Goal: Use online tool/utility: Utilize a website feature to perform a specific function

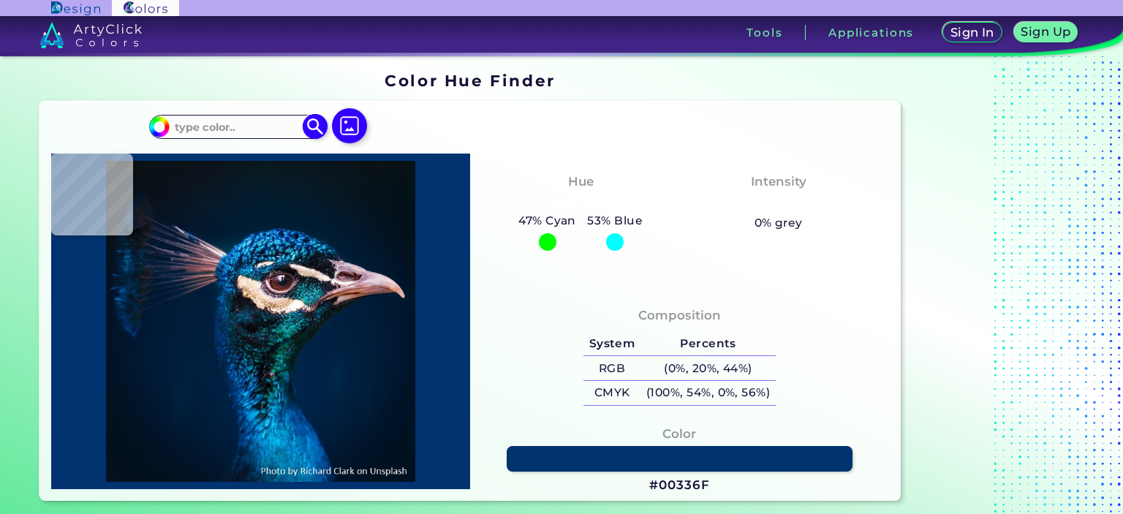
drag, startPoint x: 275, startPoint y: 128, endPoint x: 225, endPoint y: 121, distance: 50.2
paste input "#E5CABC"
type input "#e5cabc"
type input "#E5CABC"
type input "#eed3c4"
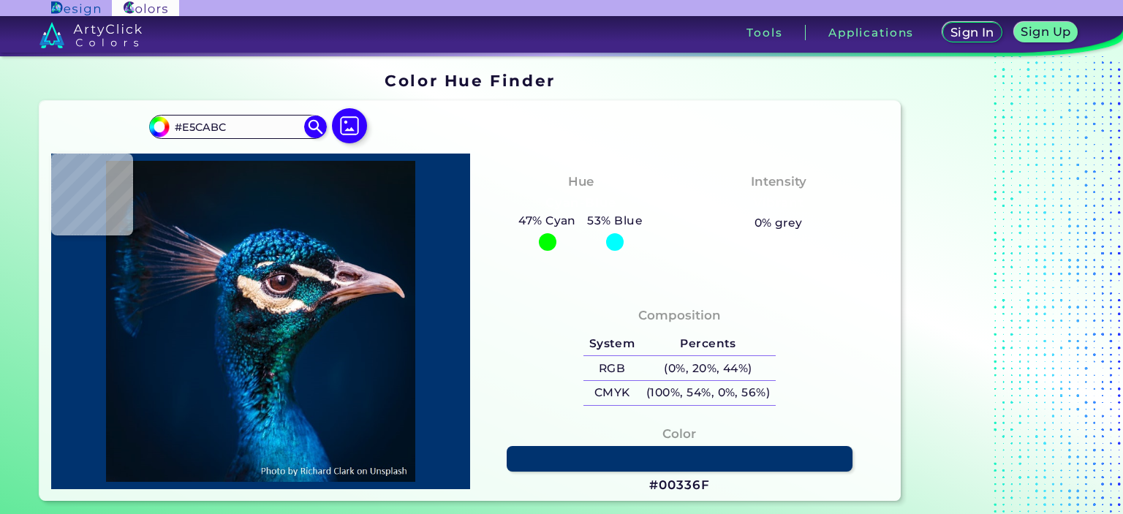
type input "#EED3C4"
type input "#d5cac7"
type input "#D5CAC7"
type input "#413a45"
type input "#413A45"
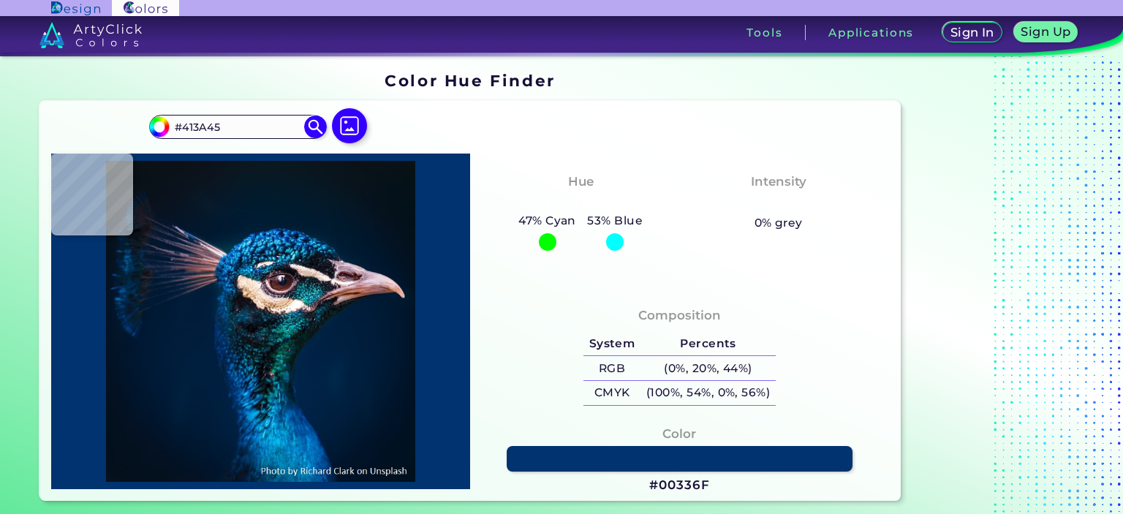
type input "#c8a7af"
type input "#C8A7AF"
type input "#442022"
type input "#241319"
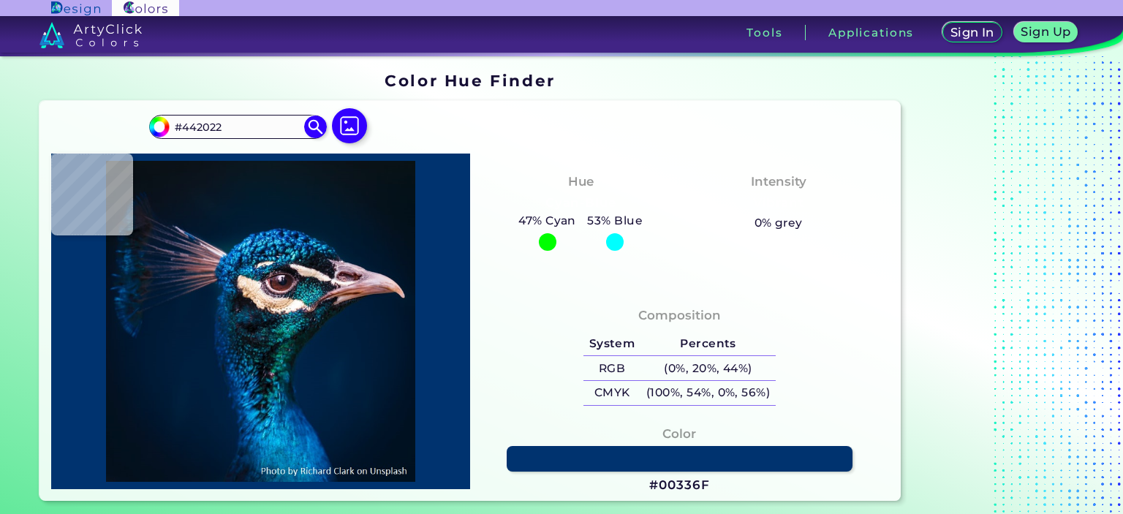
type input "#241319"
type input "#3f2b2f"
type input "#3F2B2F"
type input "#003f5b"
type input "#003F5B"
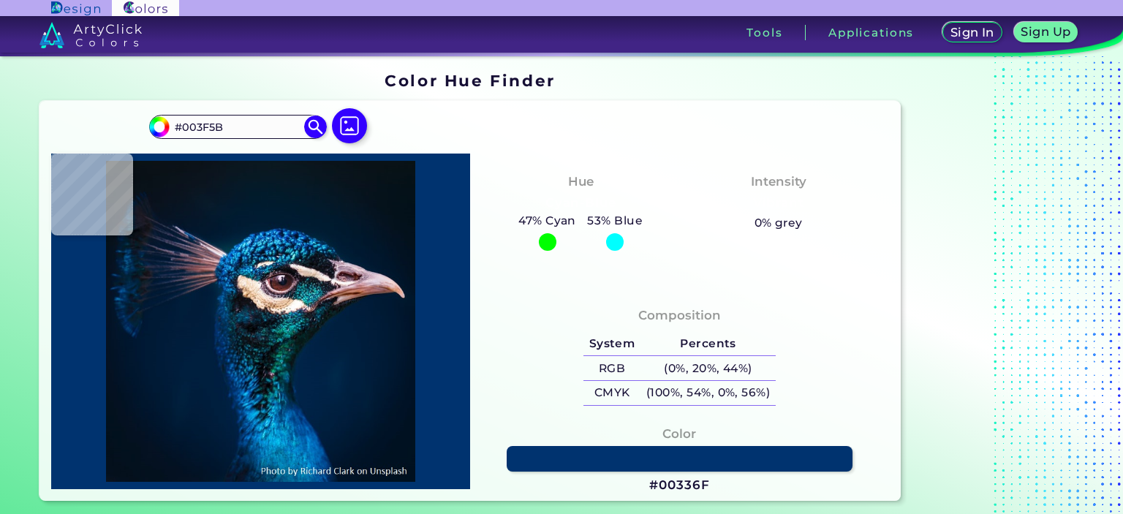
type input "#014472"
type input "#001c32"
type input "#001C32"
type input "#001b2e"
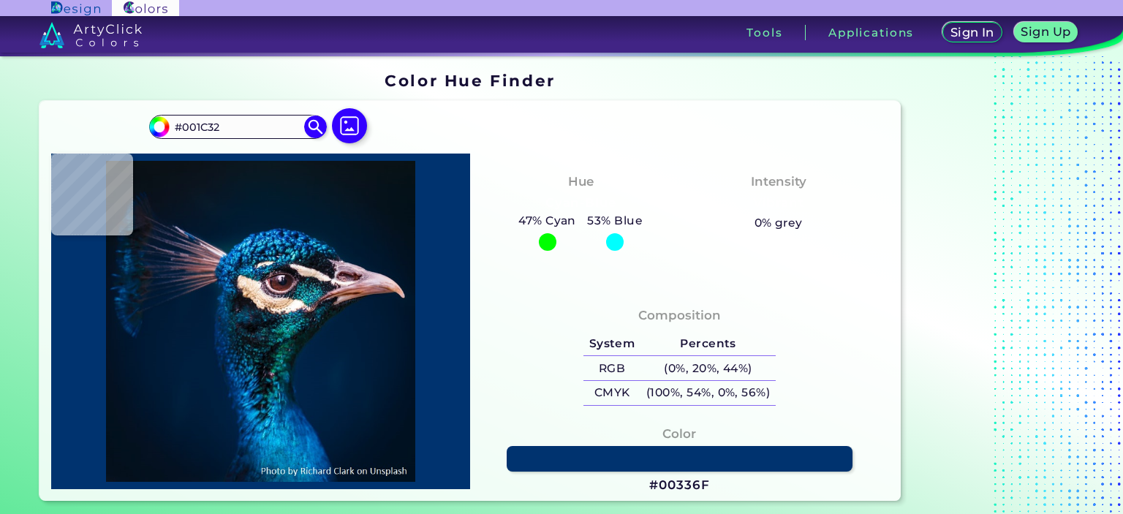
type input "#001B2E"
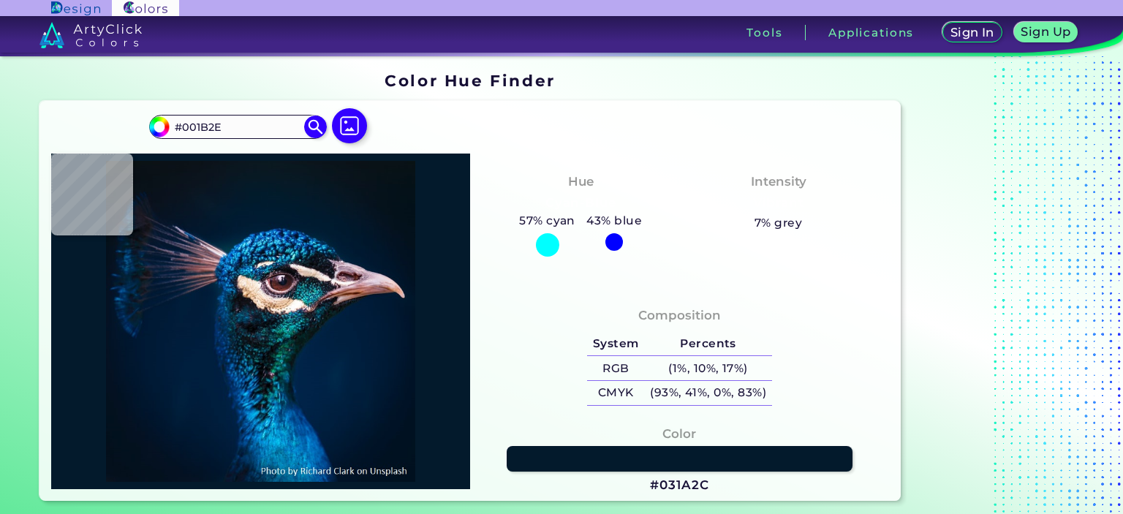
type input "#031a2c"
type input "#031A2C"
type input "#071927"
type input "#091722"
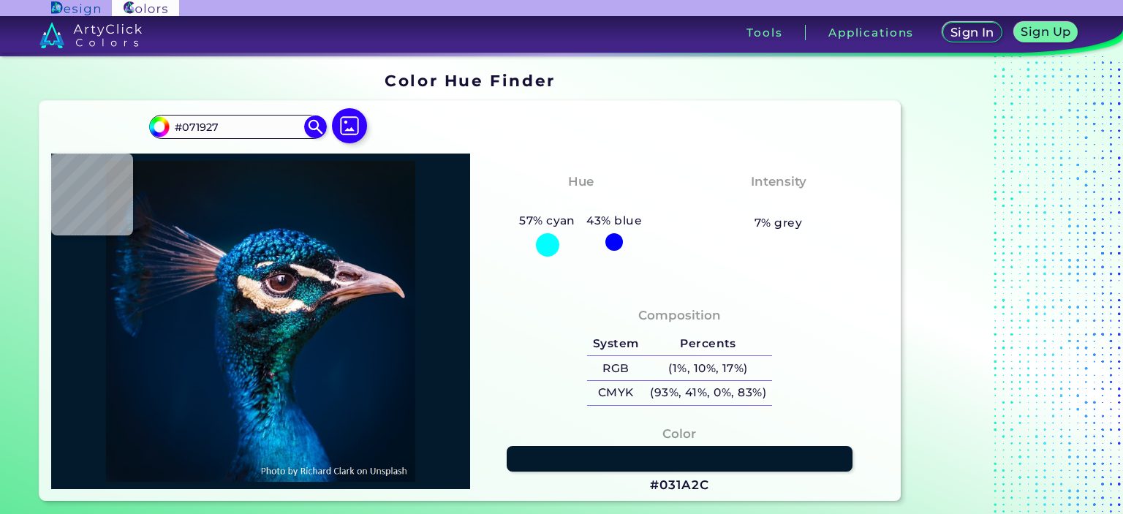
type input "#091722"
type input "#09181f"
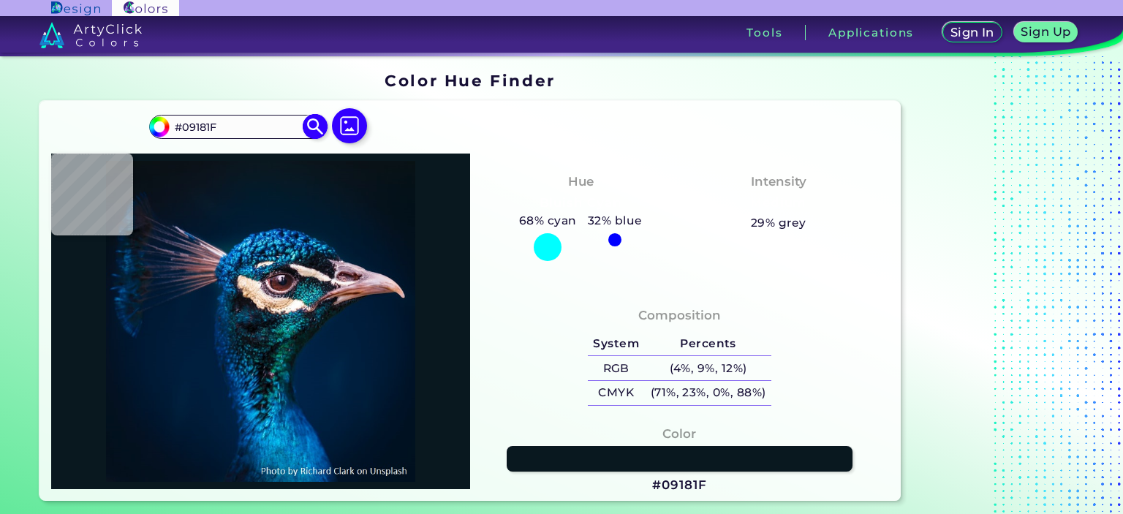
click at [316, 131] on img at bounding box center [316, 127] width 26 height 26
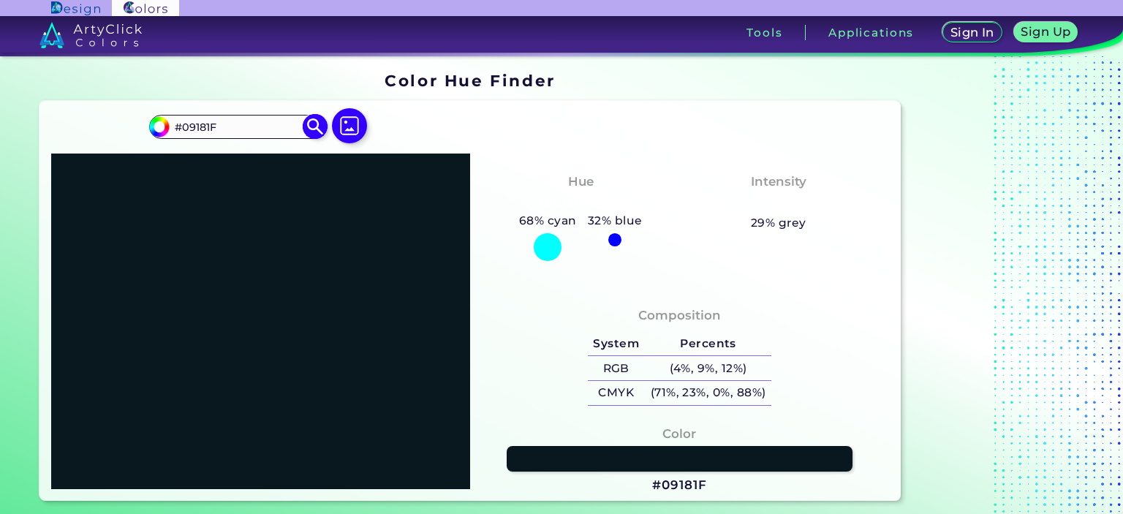
drag, startPoint x: 270, startPoint y: 126, endPoint x: 173, endPoint y: 116, distance: 97.8
click at [173, 117] on input "#09181F" at bounding box center [238, 127] width 136 height 20
paste input "4164ae"
type input "#4164ae"
click at [308, 124] on img at bounding box center [316, 127] width 26 height 26
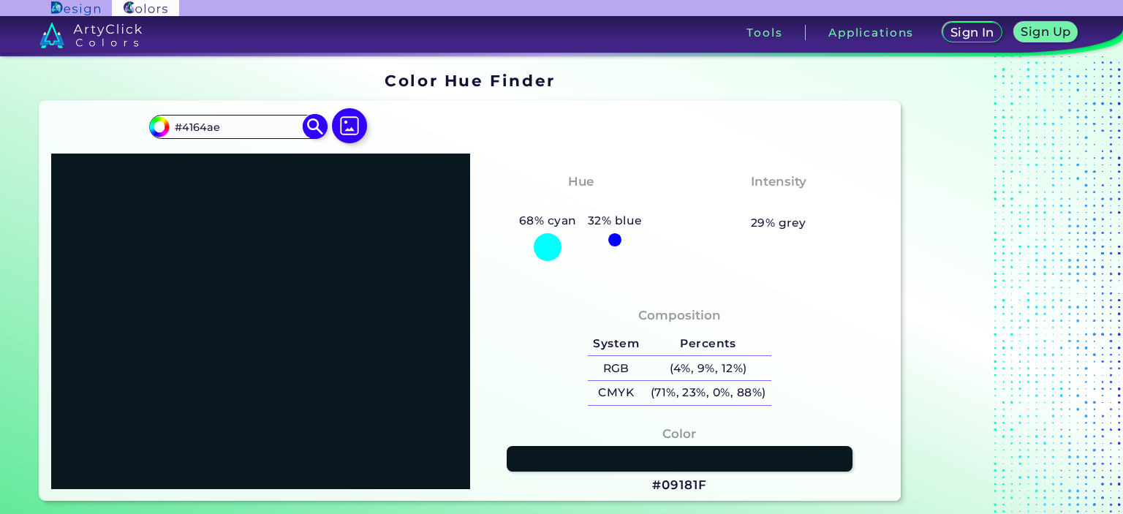
type input "#4164ae"
type input "#4164AE"
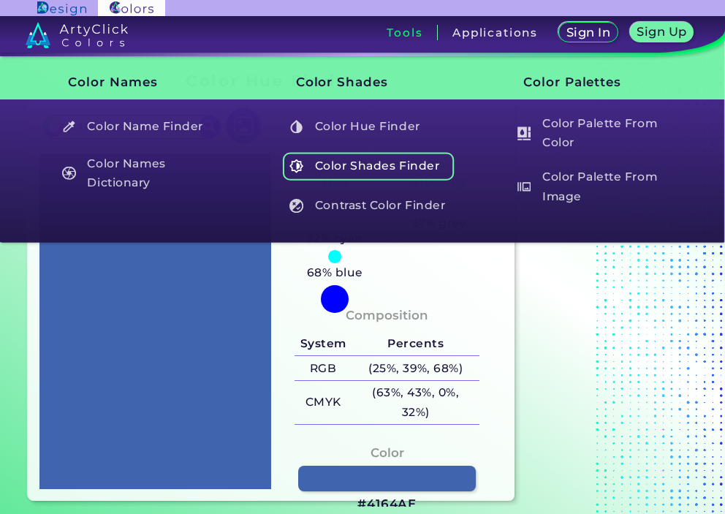
drag, startPoint x: 405, startPoint y: 39, endPoint x: 358, endPoint y: 161, distance: 130.7
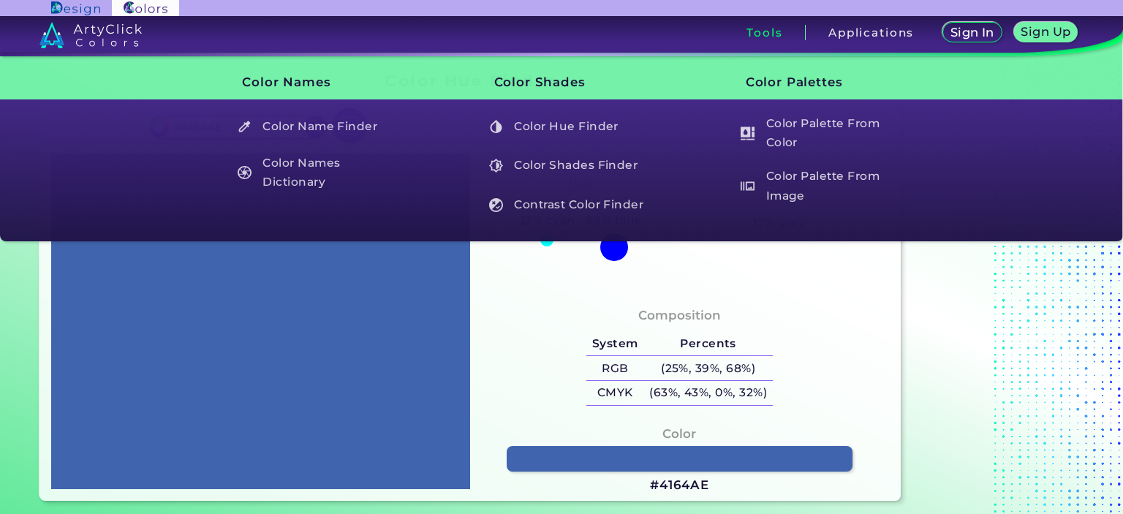
click at [892, 341] on div "#4164ae #4164AE Acadia ◉ Acid Green ◉ Aero Blue ◉ Alabaster ◉ Albescent White ◉…" at bounding box center [469, 301] width 861 height 400
